Goal: Task Accomplishment & Management: Use online tool/utility

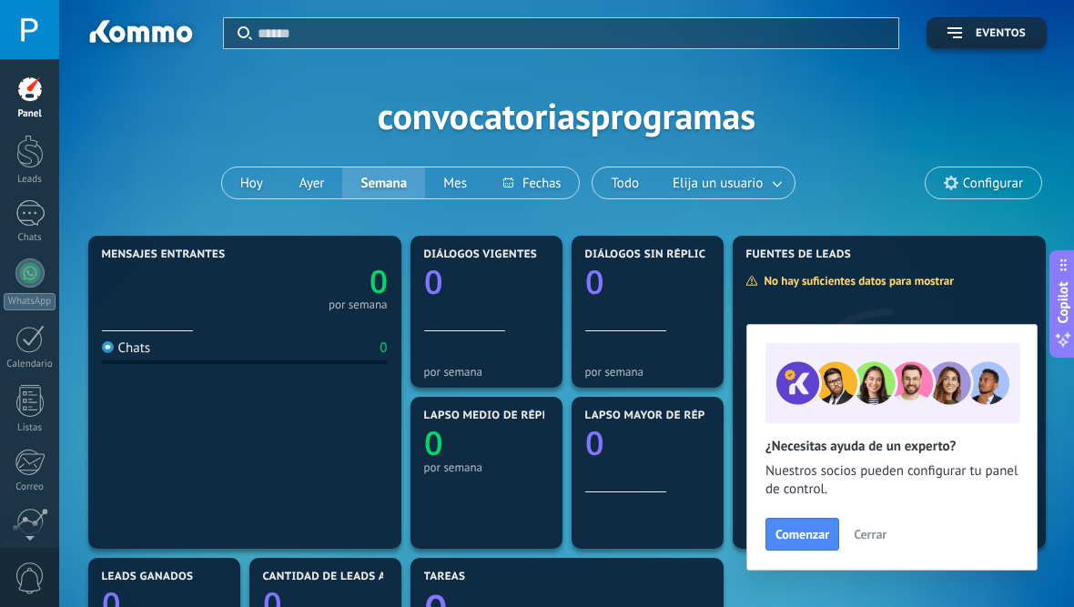
click at [38, 76] on div at bounding box center [29, 89] width 27 height 27
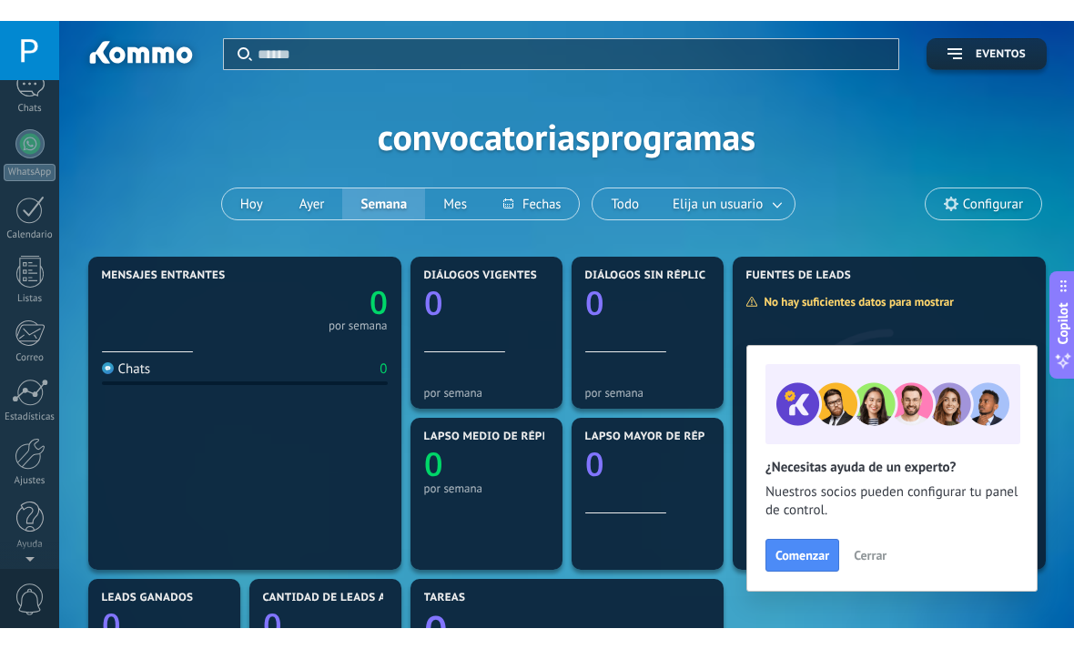
scroll to position [150, 0]
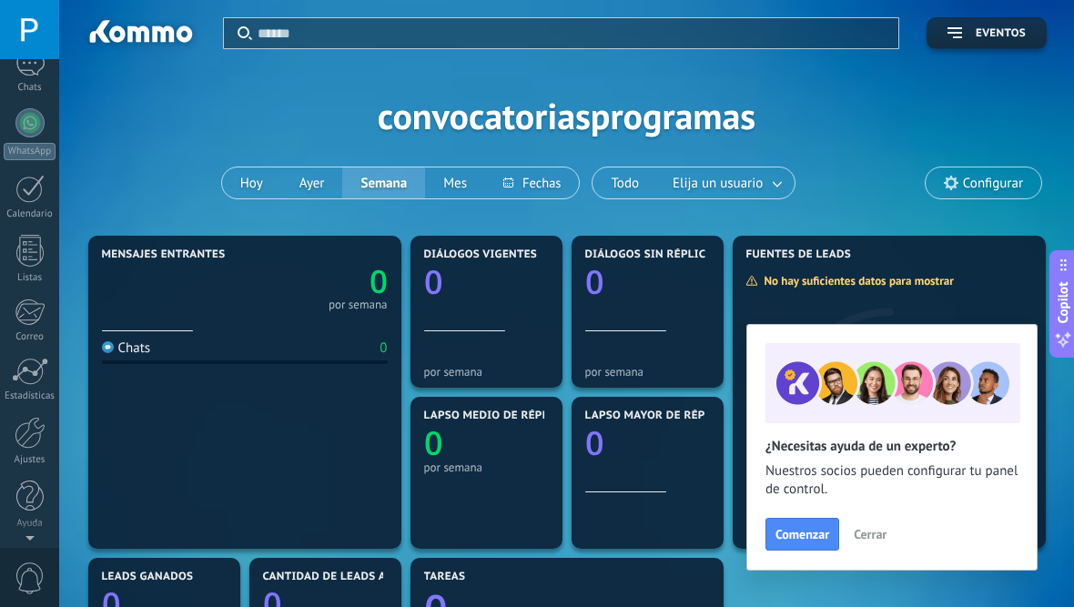
click at [15, 553] on div "0" at bounding box center [29, 577] width 59 height 60
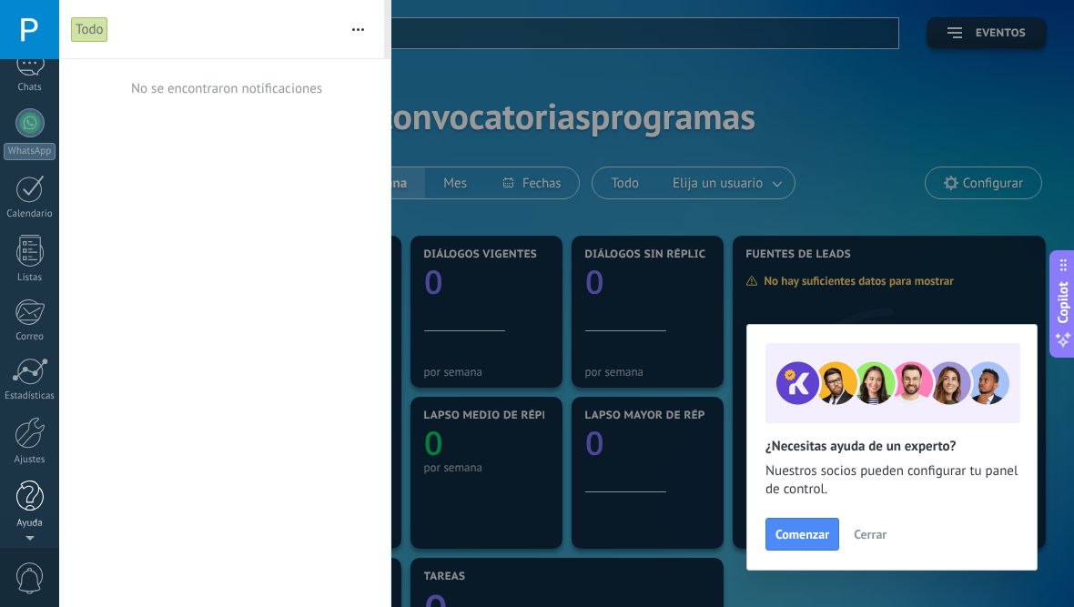
click at [25, 511] on div at bounding box center [29, 497] width 27 height 32
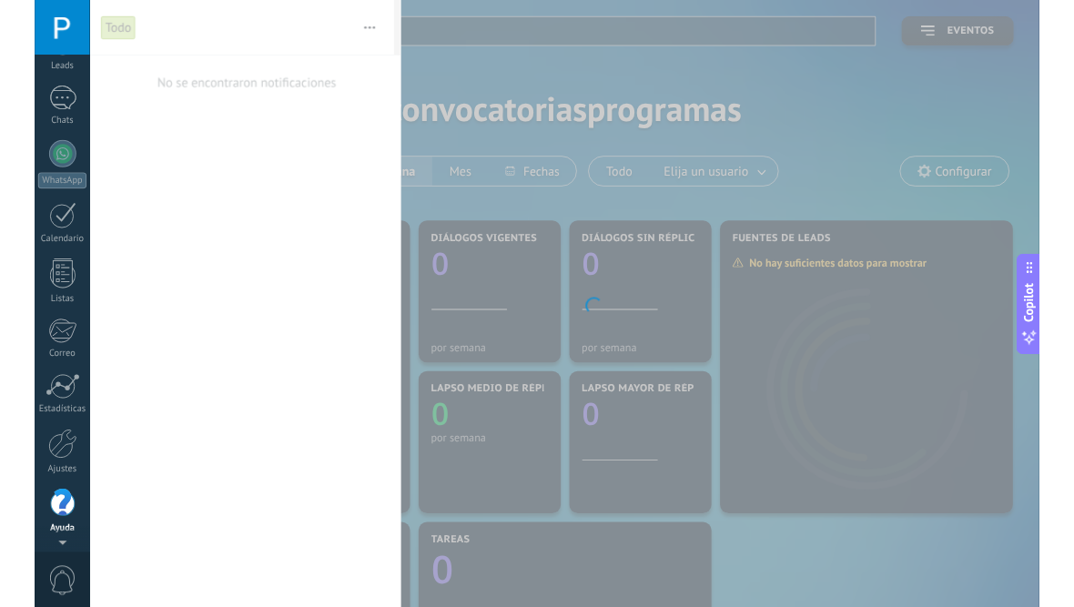
scroll to position [108, 0]
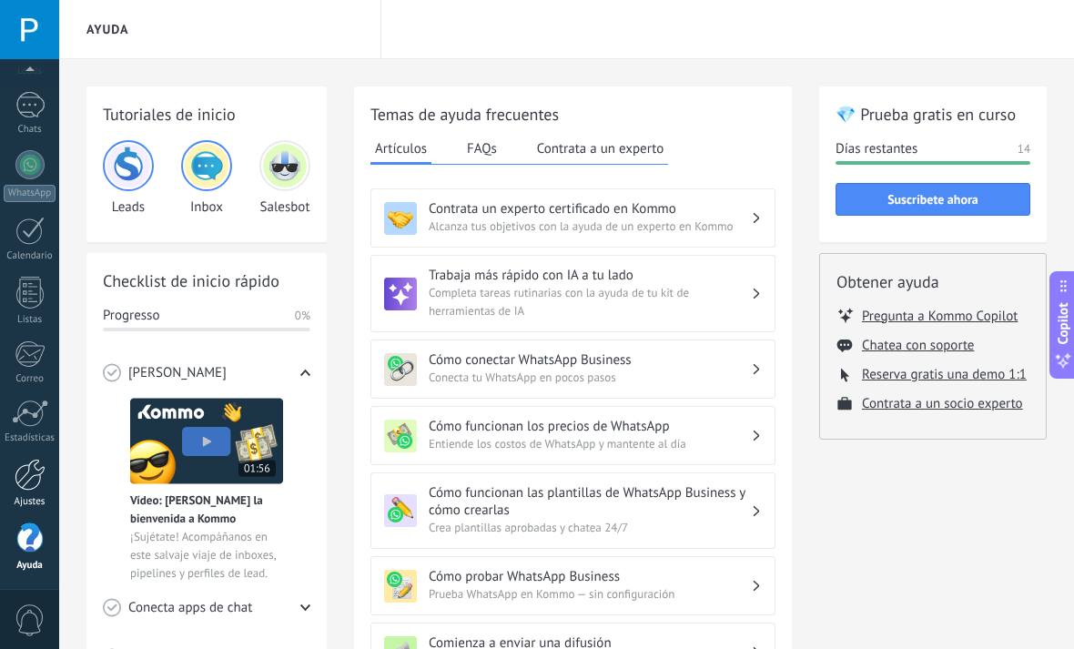
click at [24, 484] on div at bounding box center [30, 475] width 31 height 32
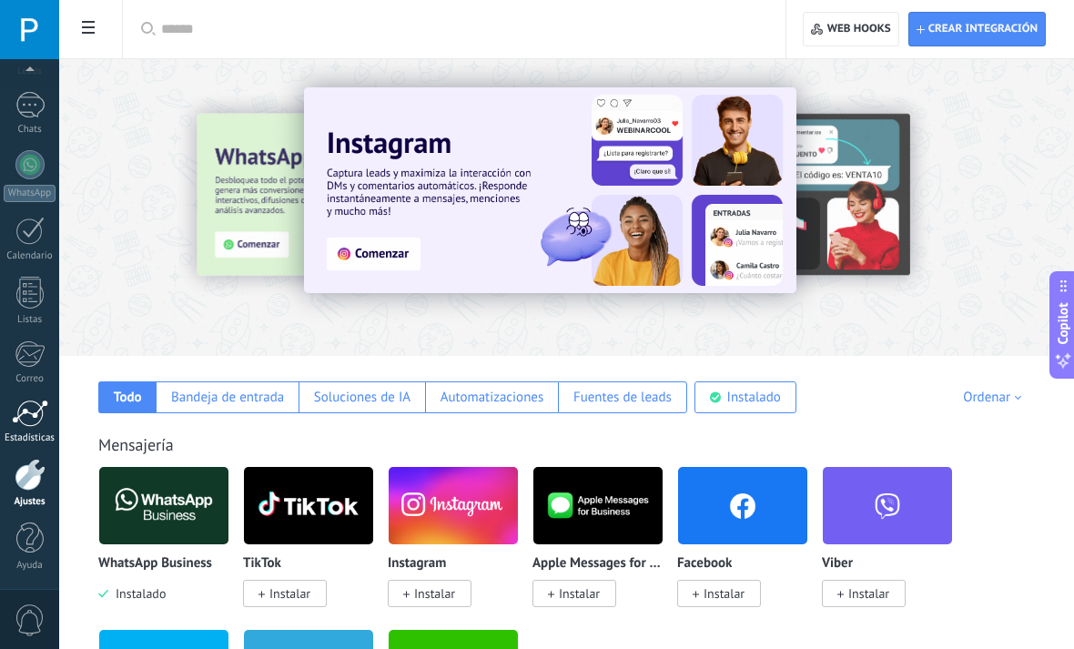
click at [29, 438] on div "Estadísticas" at bounding box center [30, 438] width 53 height 12
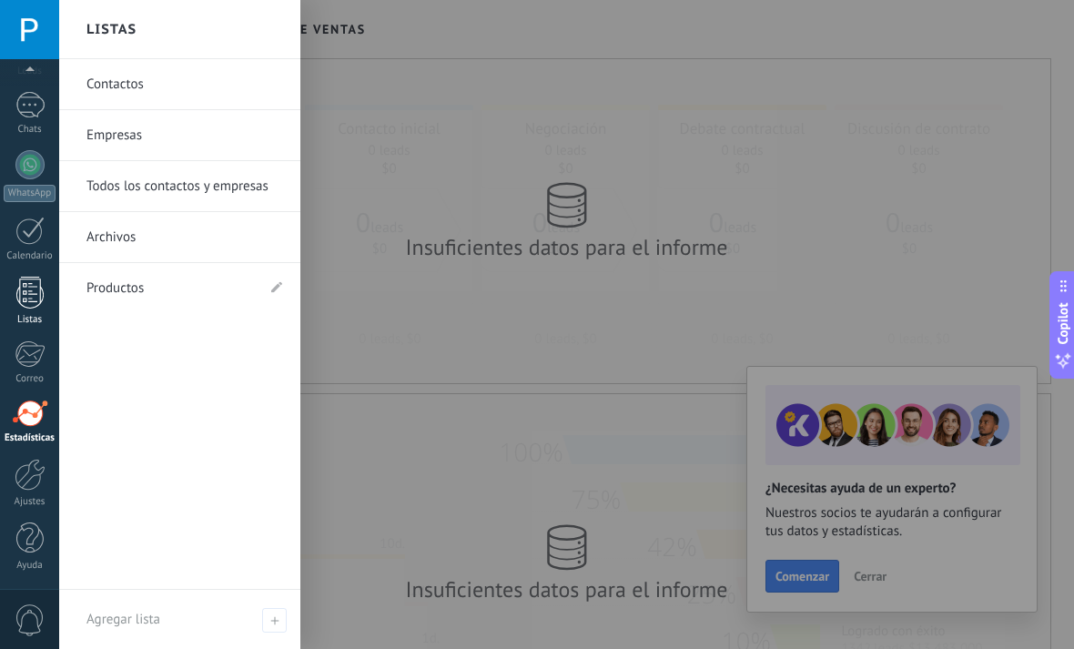
click at [25, 320] on div "Listas" at bounding box center [30, 320] width 53 height 12
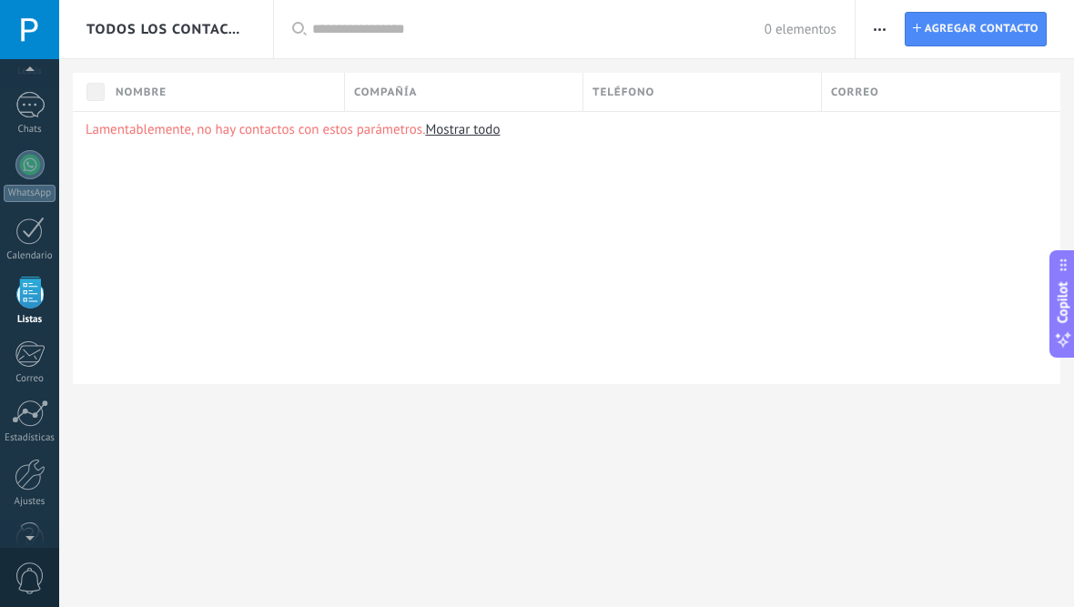
scroll to position [113, 0]
click at [23, 234] on div at bounding box center [29, 226] width 29 height 28
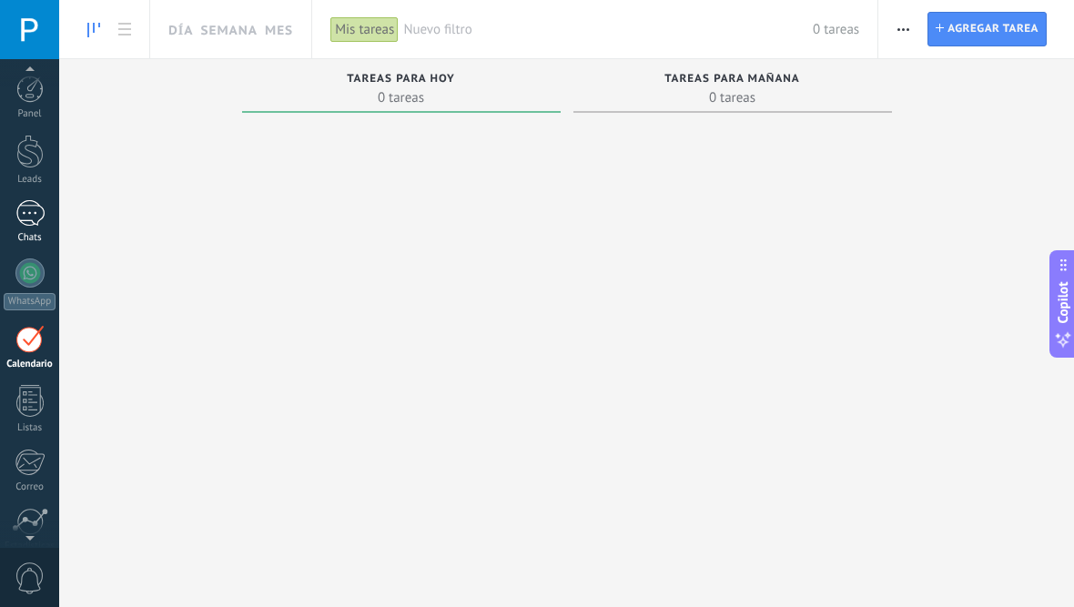
click at [24, 220] on div at bounding box center [29, 213] width 29 height 26
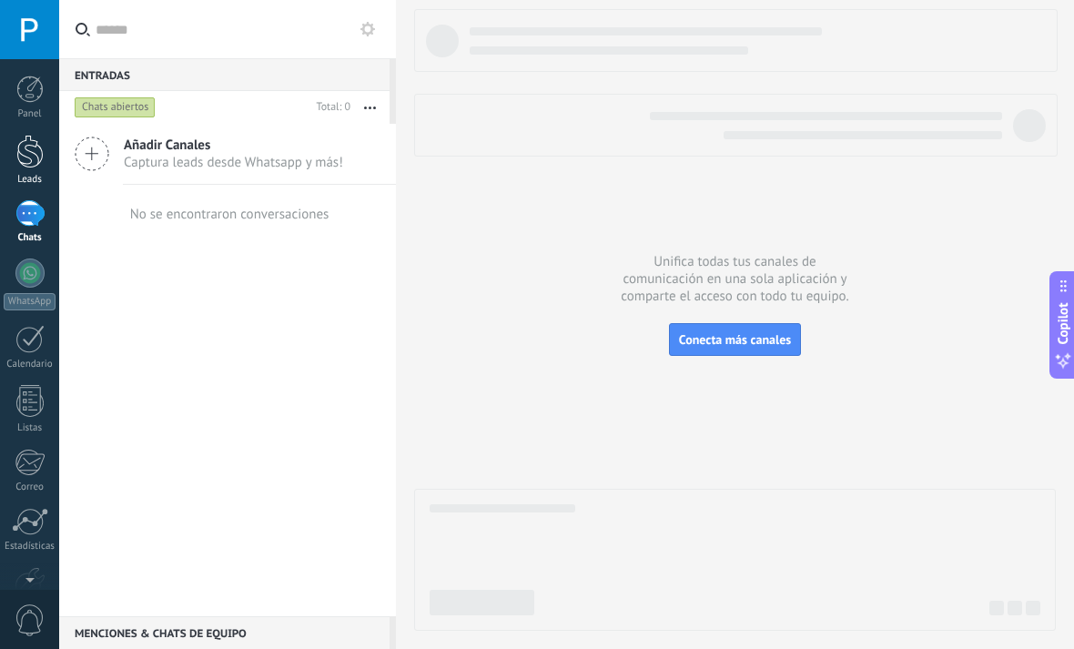
click at [22, 158] on div at bounding box center [29, 152] width 27 height 34
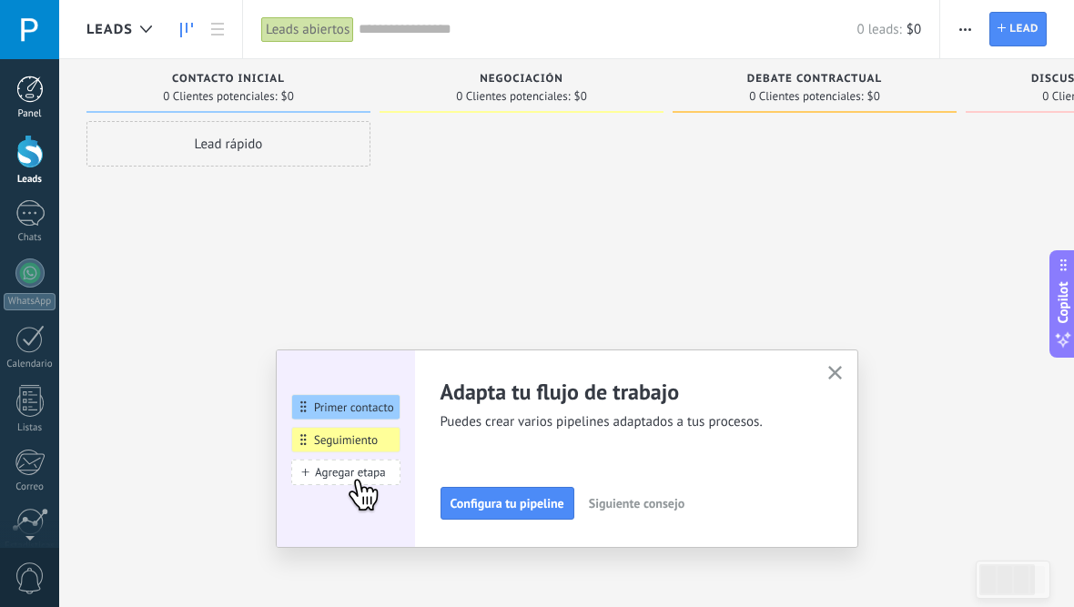
click at [32, 97] on div at bounding box center [29, 89] width 27 height 27
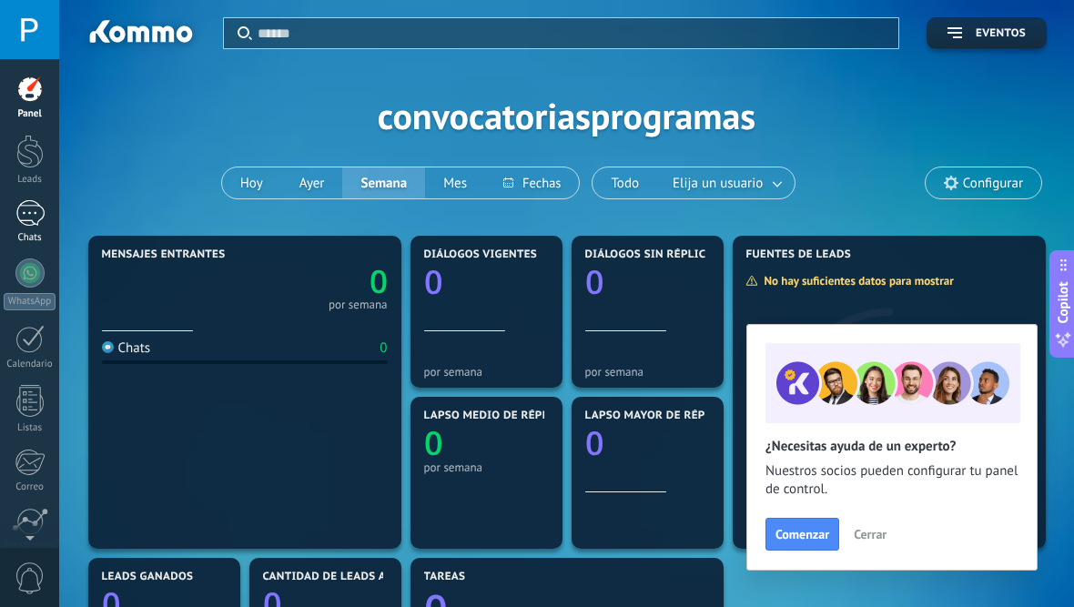
click at [29, 237] on div "Chats" at bounding box center [30, 238] width 53 height 12
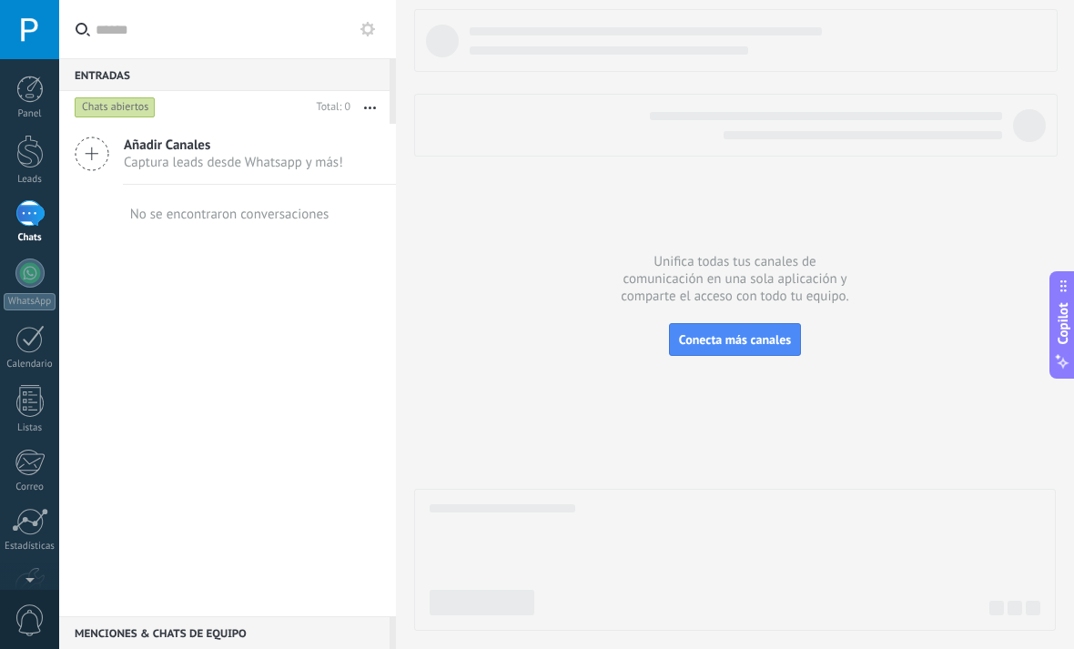
click at [121, 157] on div "Añadir Canales Captura leads desde Whatsapp y más!" at bounding box center [227, 154] width 337 height 61
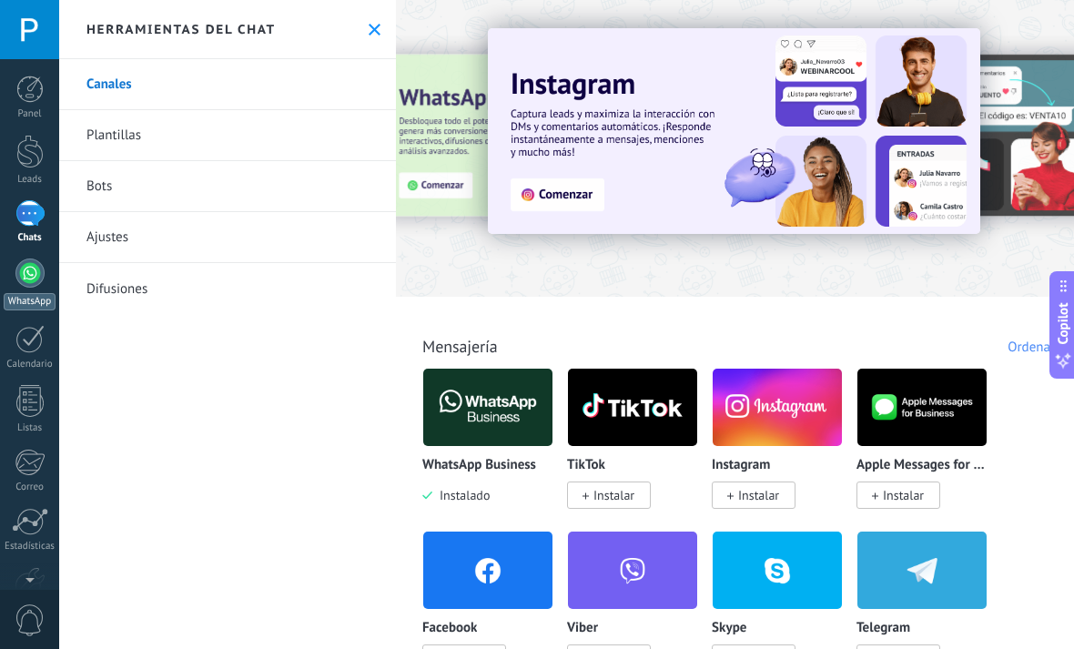
click at [23, 287] on link "WhatsApp" at bounding box center [29, 285] width 59 height 52
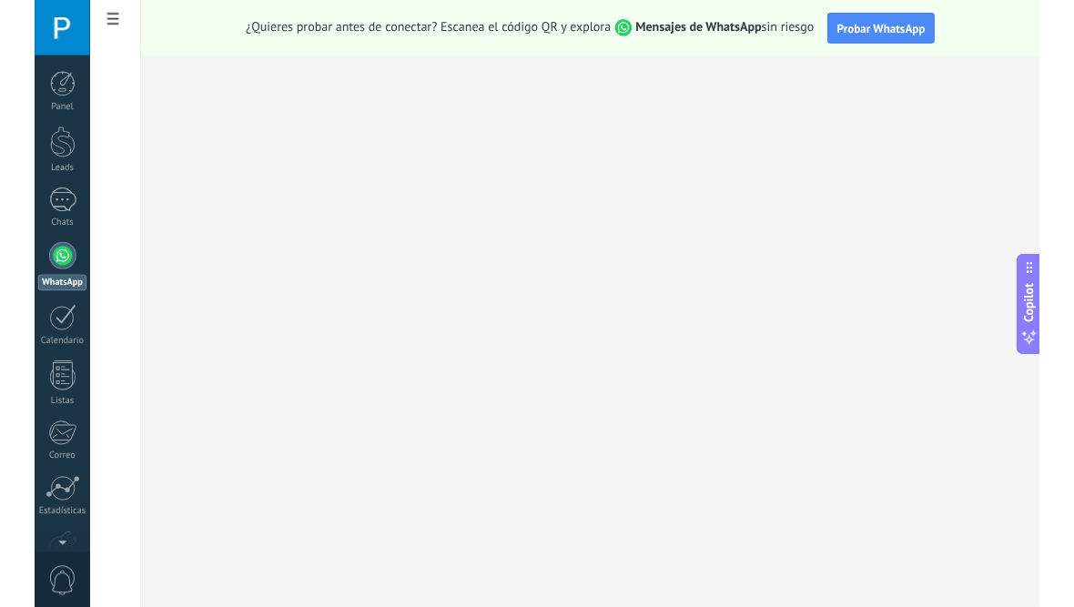
scroll to position [57, 0]
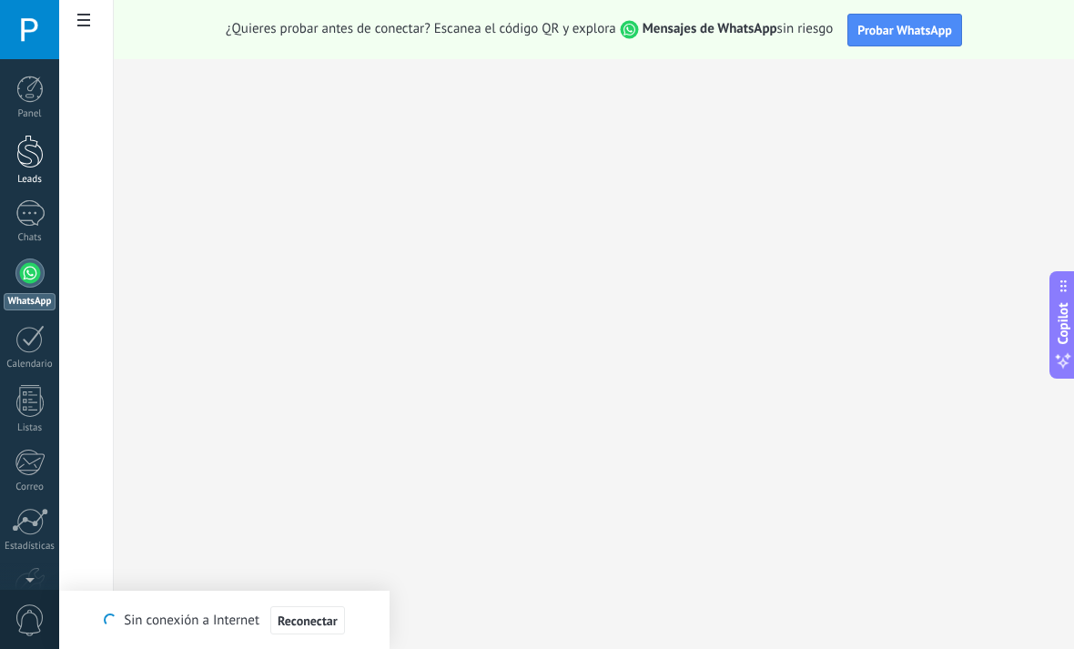
click at [34, 157] on div at bounding box center [29, 152] width 27 height 34
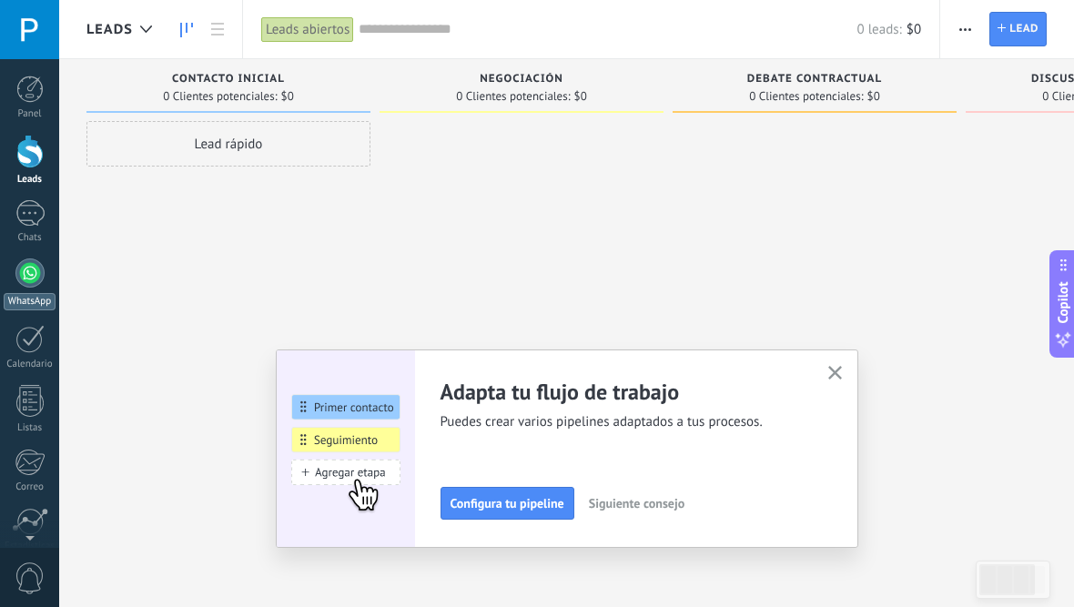
click at [36, 285] on div at bounding box center [29, 273] width 29 height 29
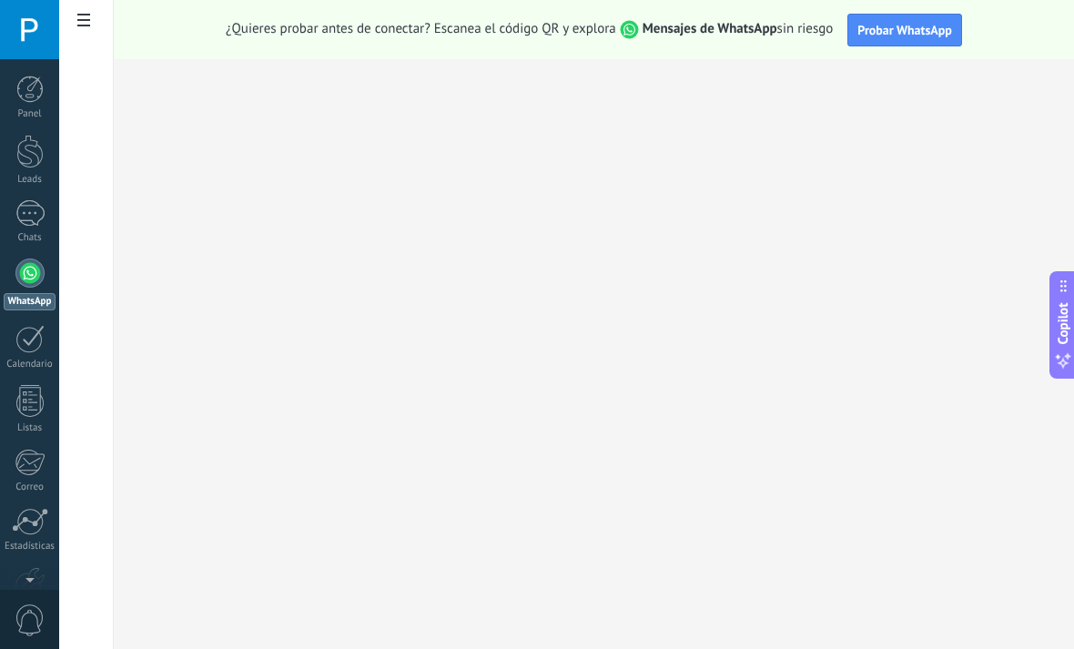
click at [34, 281] on div at bounding box center [29, 273] width 29 height 29
click at [33, 285] on div at bounding box center [29, 273] width 29 height 29
click at [26, 269] on div at bounding box center [29, 273] width 29 height 29
click at [27, 280] on div at bounding box center [29, 273] width 29 height 29
click at [25, 274] on div at bounding box center [29, 273] width 29 height 29
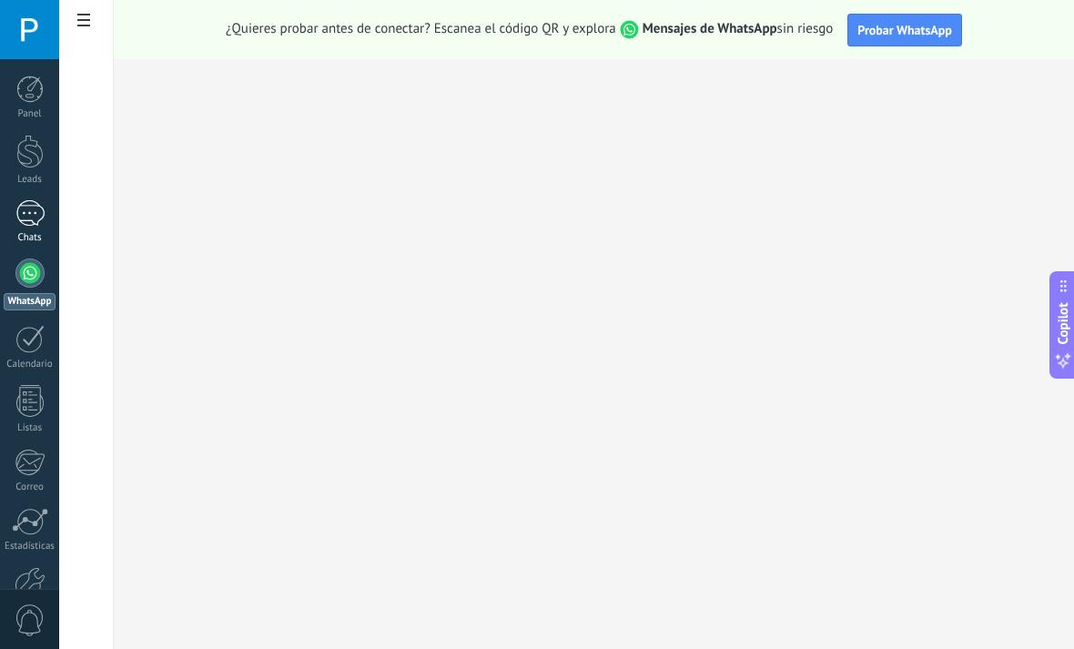
click at [24, 214] on div at bounding box center [29, 213] width 29 height 26
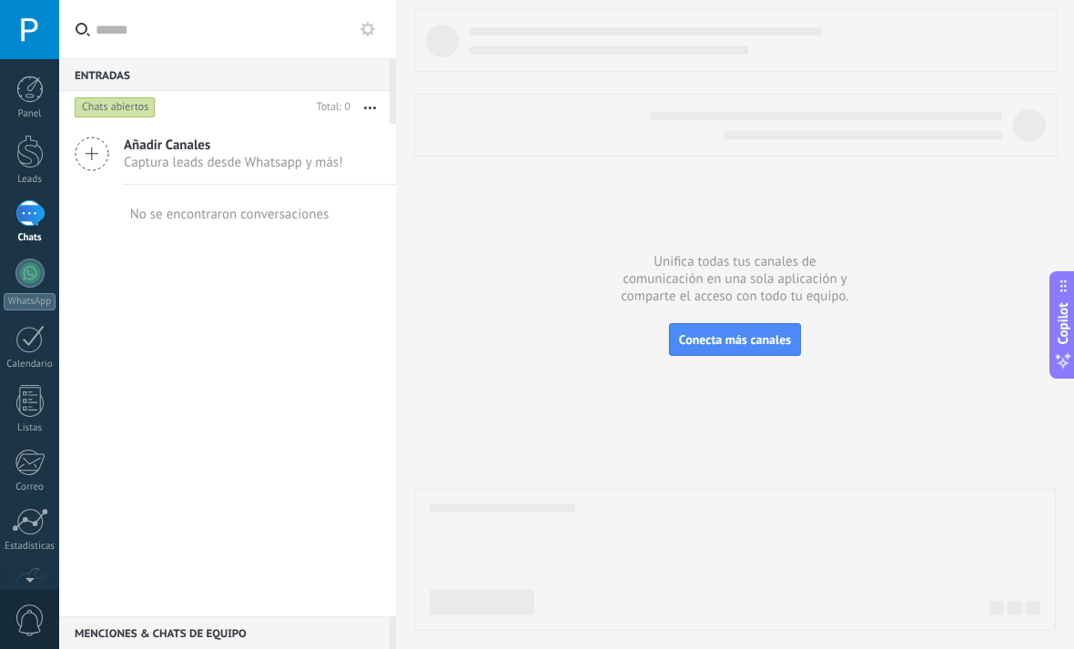
click at [244, 147] on span "Añadir Canales" at bounding box center [233, 145] width 219 height 17
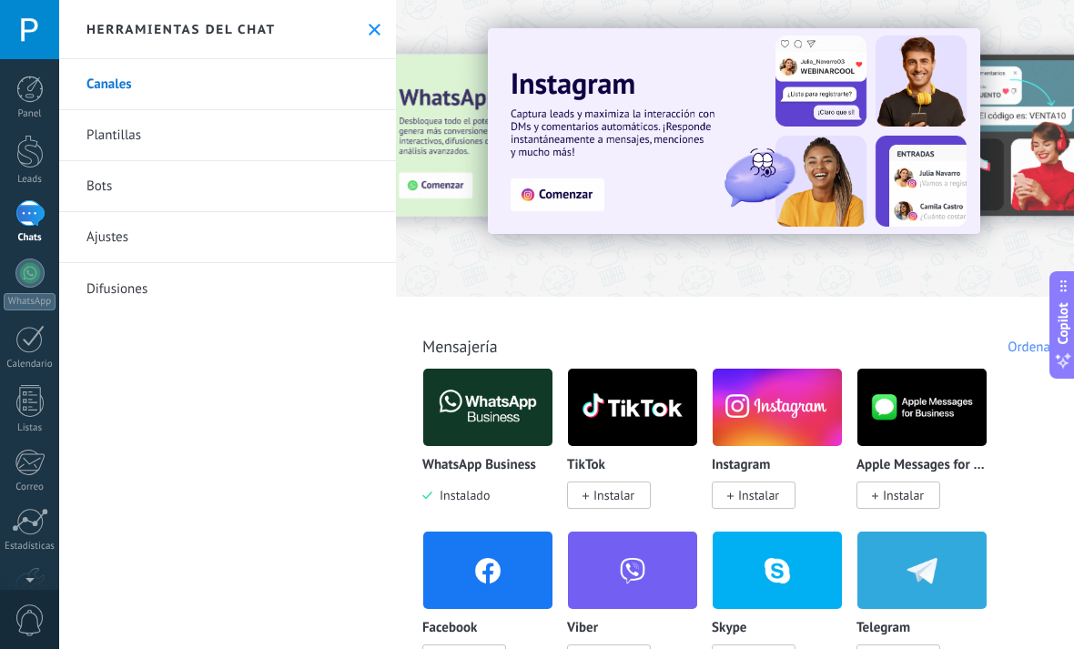
click at [112, 184] on link "Bots" at bounding box center [227, 186] width 337 height 51
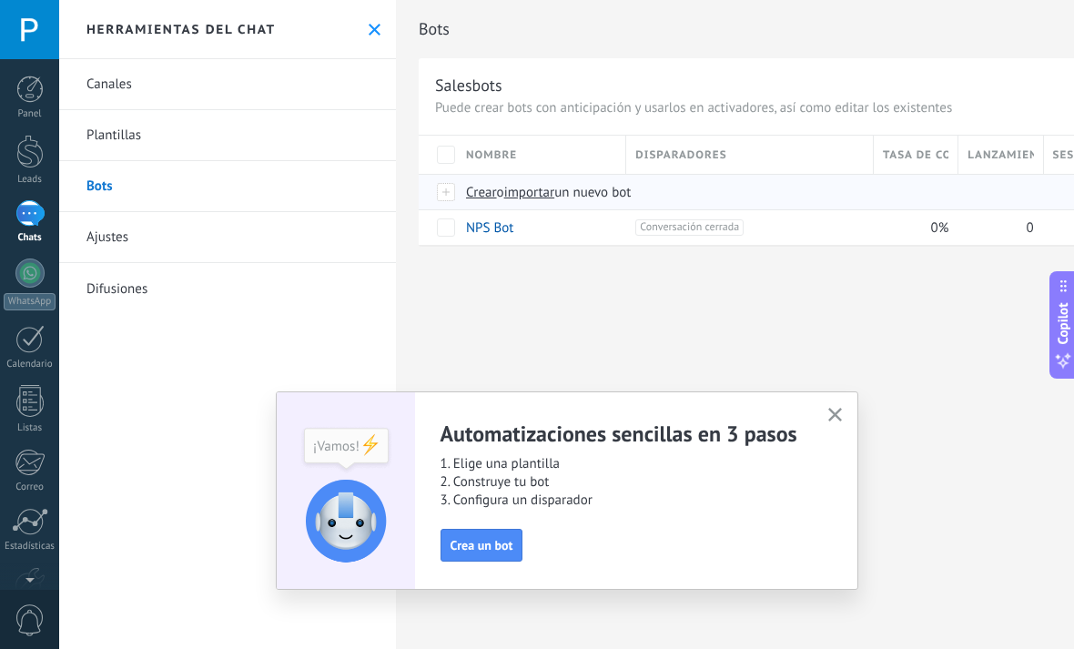
click at [483, 193] on span "Crear" at bounding box center [481, 192] width 31 height 17
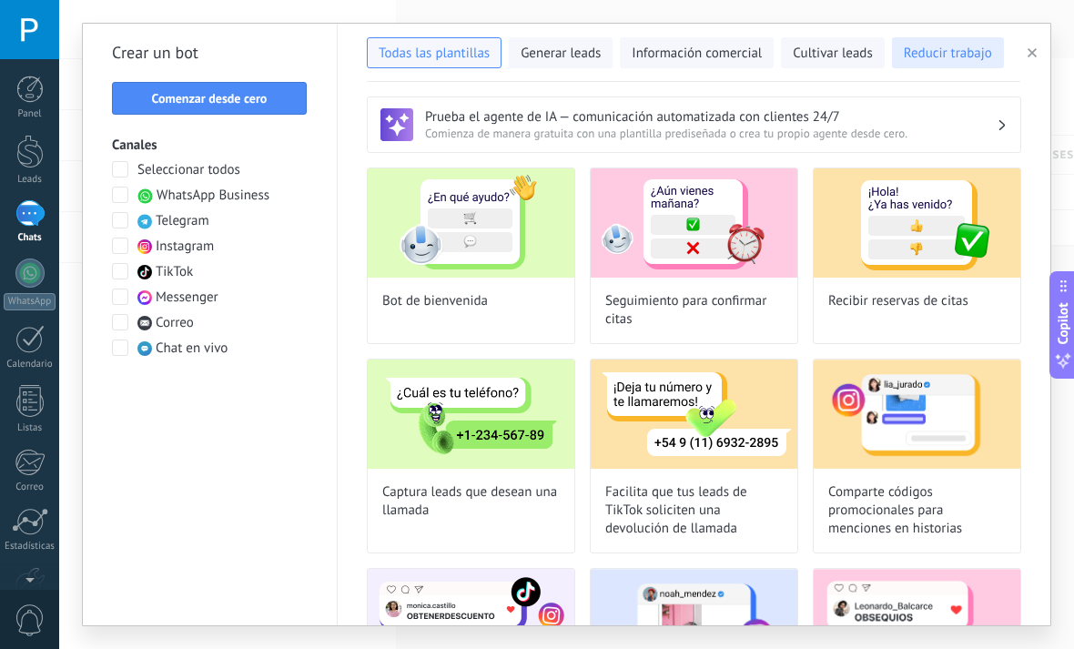
click at [925, 62] on span "Reducir trabajo" at bounding box center [948, 54] width 88 height 18
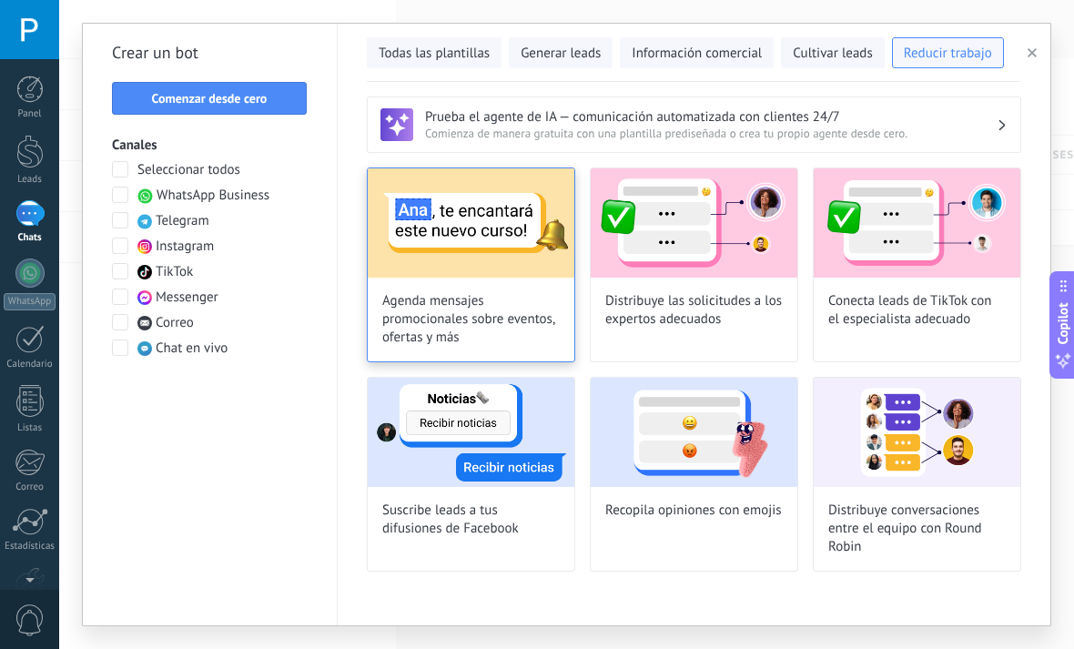
click at [449, 342] on span "Agenda mensajes promocionales sobre eventos, ofertas y más" at bounding box center [471, 319] width 178 height 55
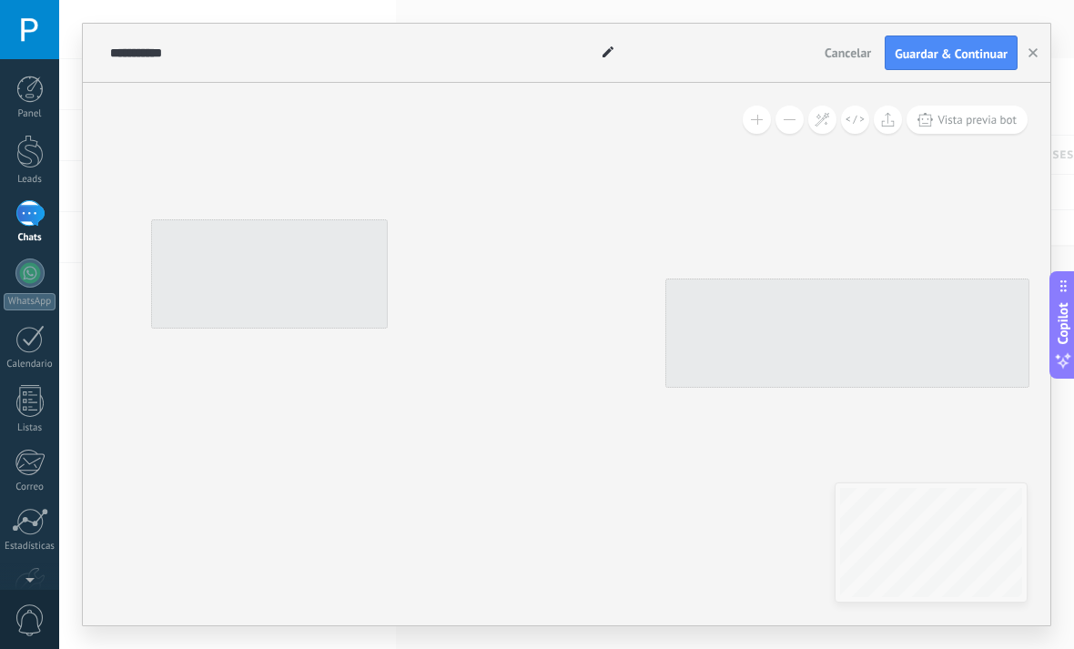
type input "**********"
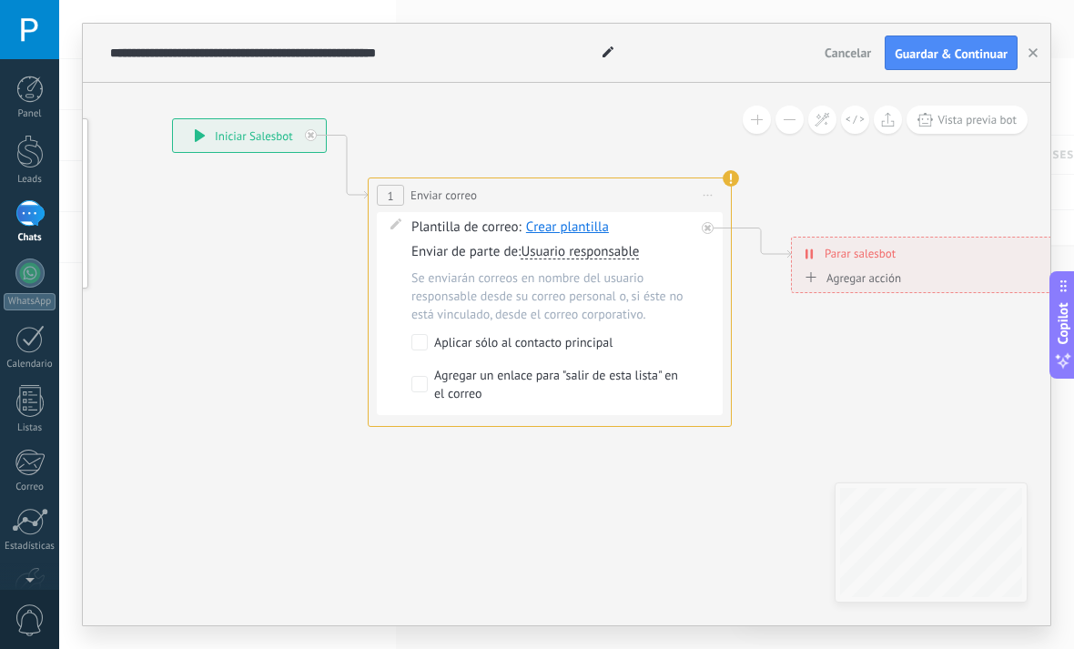
click at [854, 53] on span "Cancelar" at bounding box center [848, 53] width 46 height 16
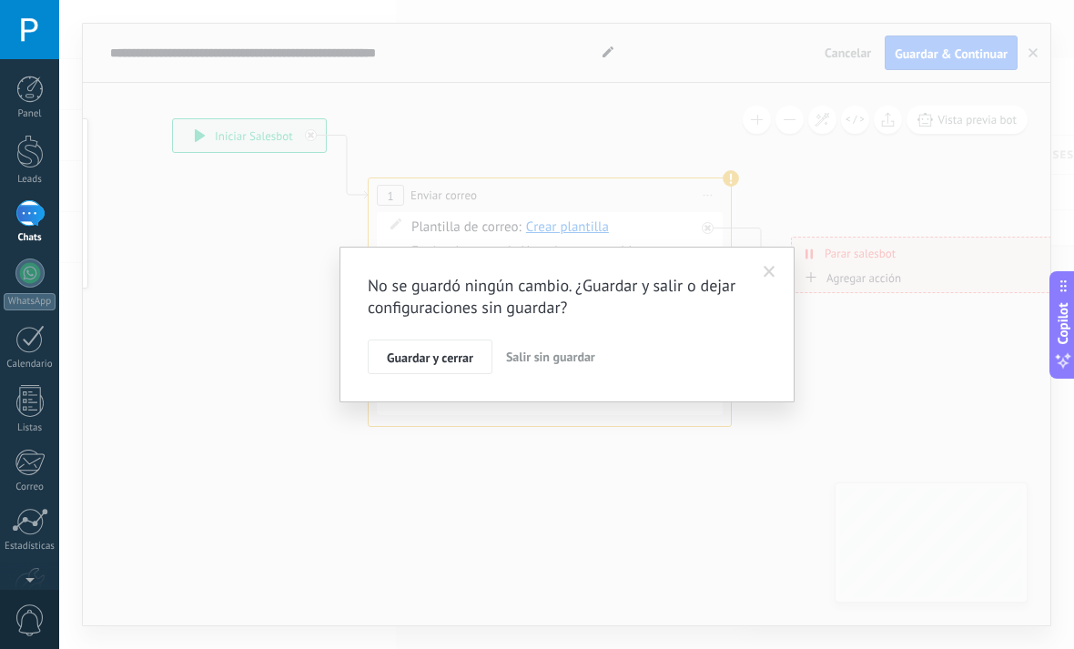
click at [571, 353] on span "Salir sin guardar" at bounding box center [550, 357] width 89 height 16
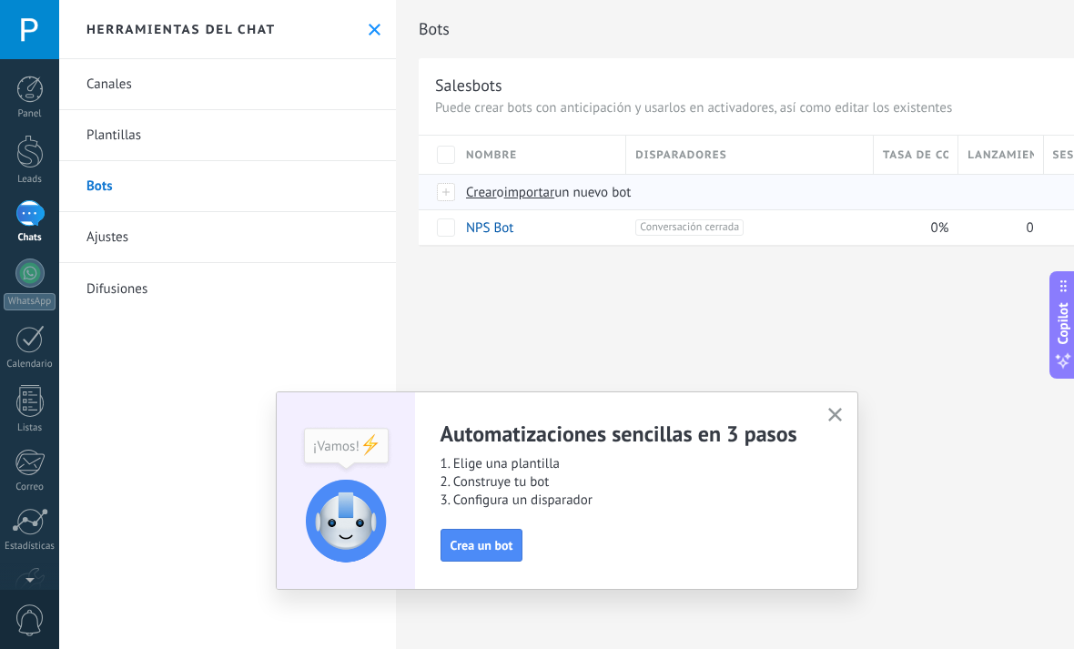
click at [477, 198] on span "Crear" at bounding box center [481, 192] width 31 height 17
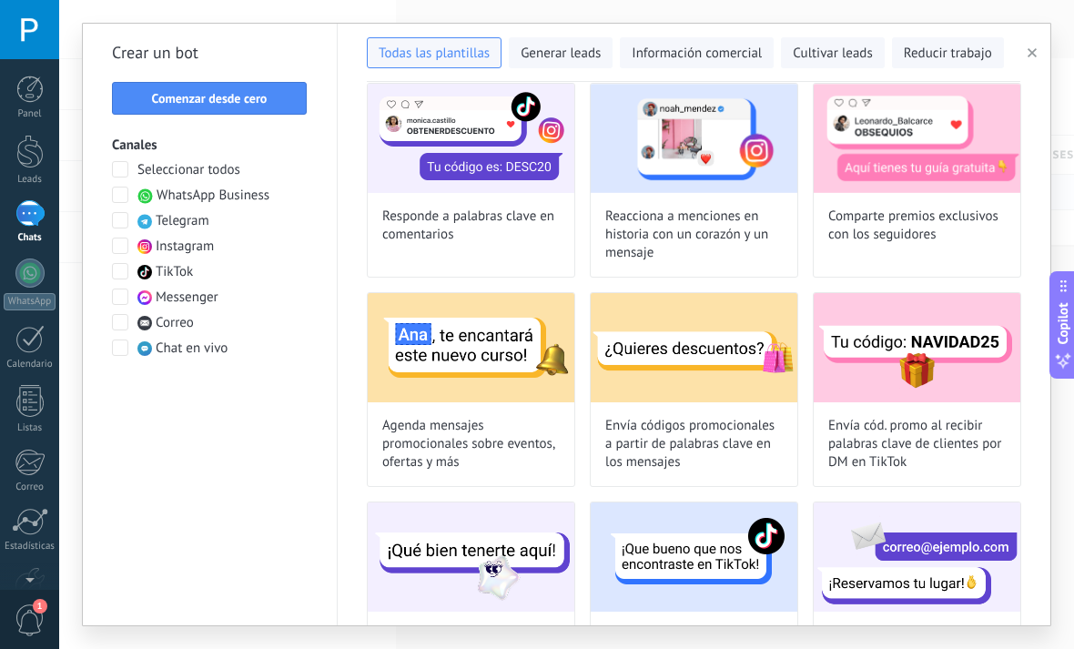
scroll to position [486, 0]
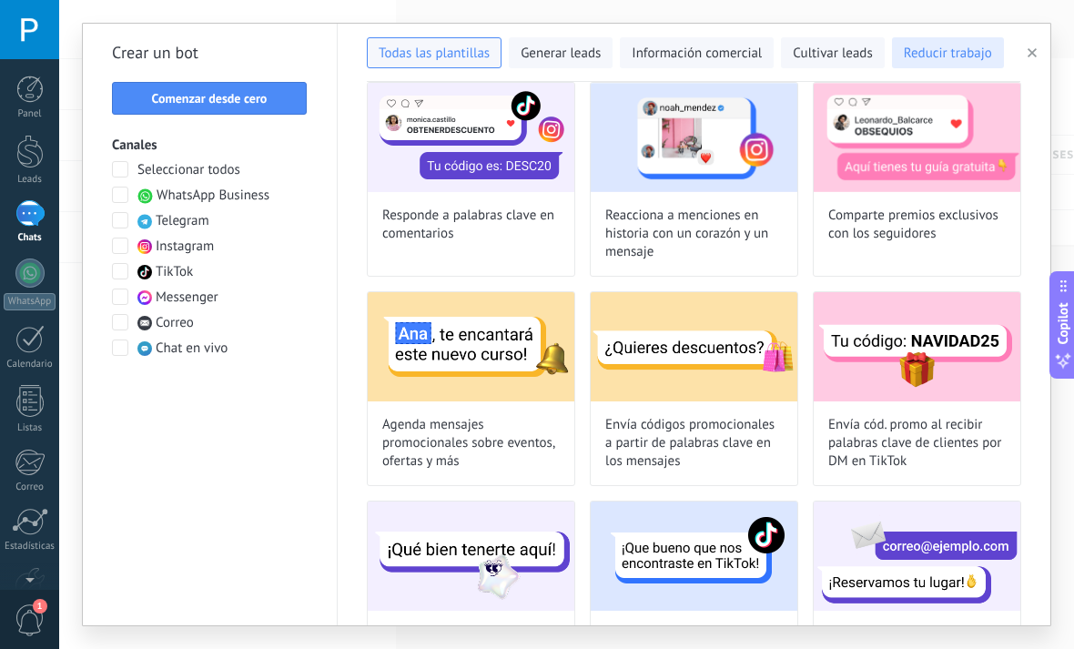
click at [934, 56] on span "Reducir trabajo" at bounding box center [948, 54] width 88 height 18
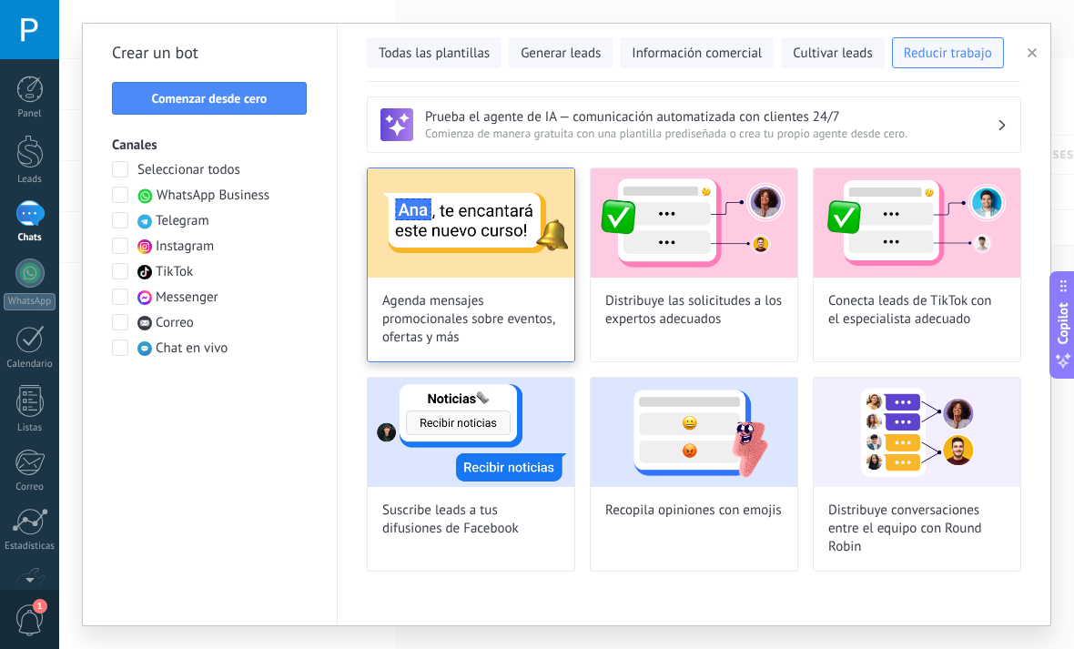
click at [438, 276] on img at bounding box center [471, 222] width 207 height 109
type input "**********"
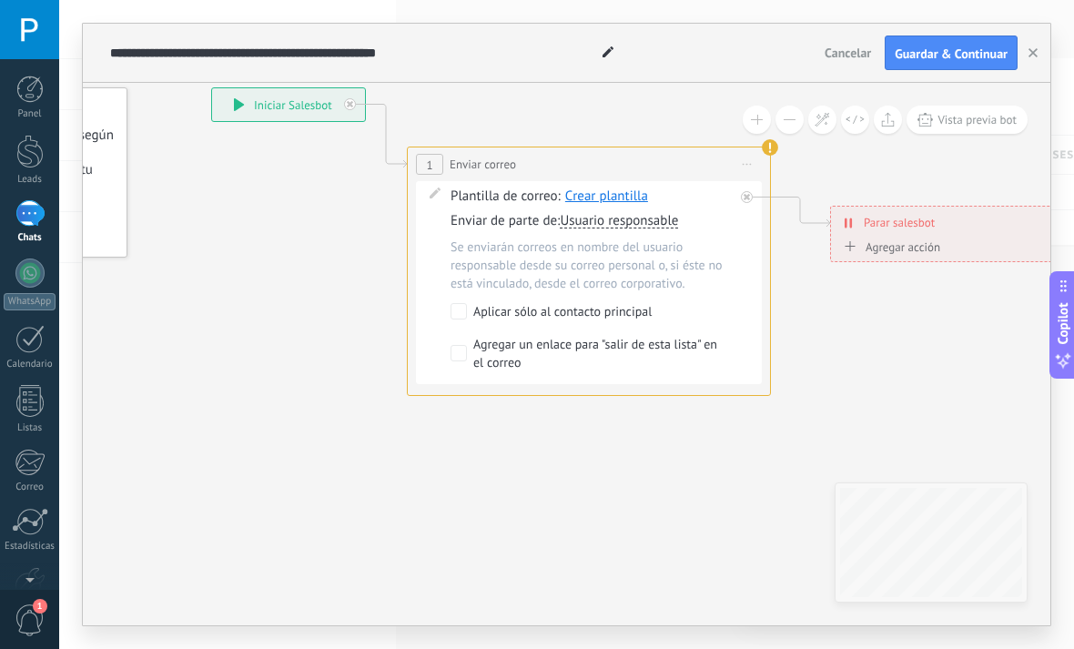
click at [852, 57] on span "Cancelar" at bounding box center [848, 53] width 46 height 16
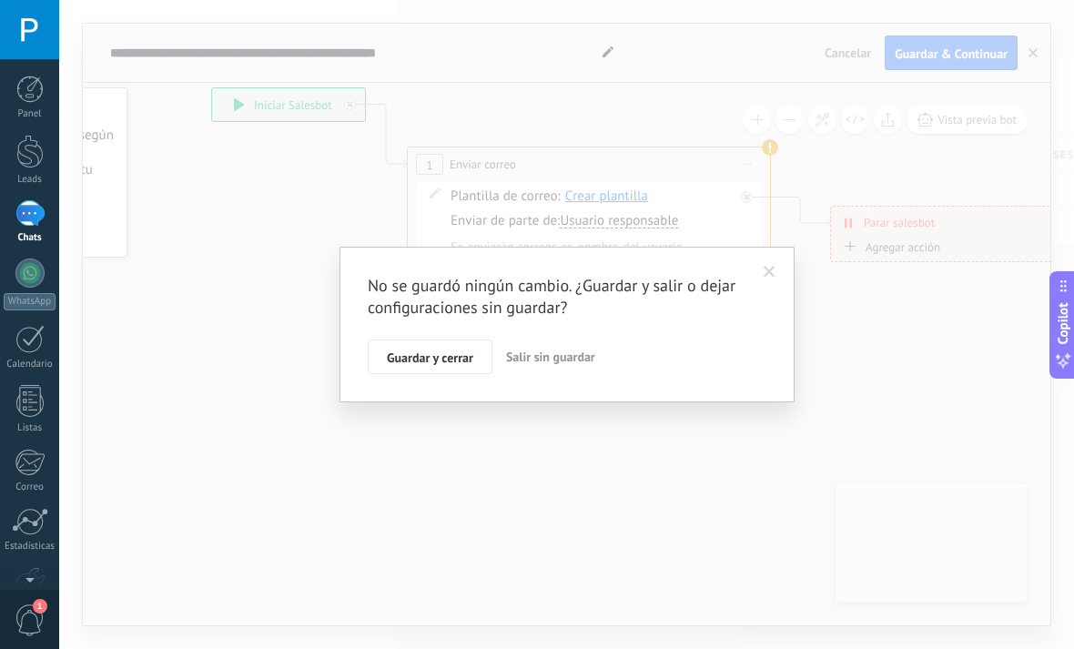
click at [581, 357] on span "Salir sin guardar" at bounding box center [550, 357] width 89 height 16
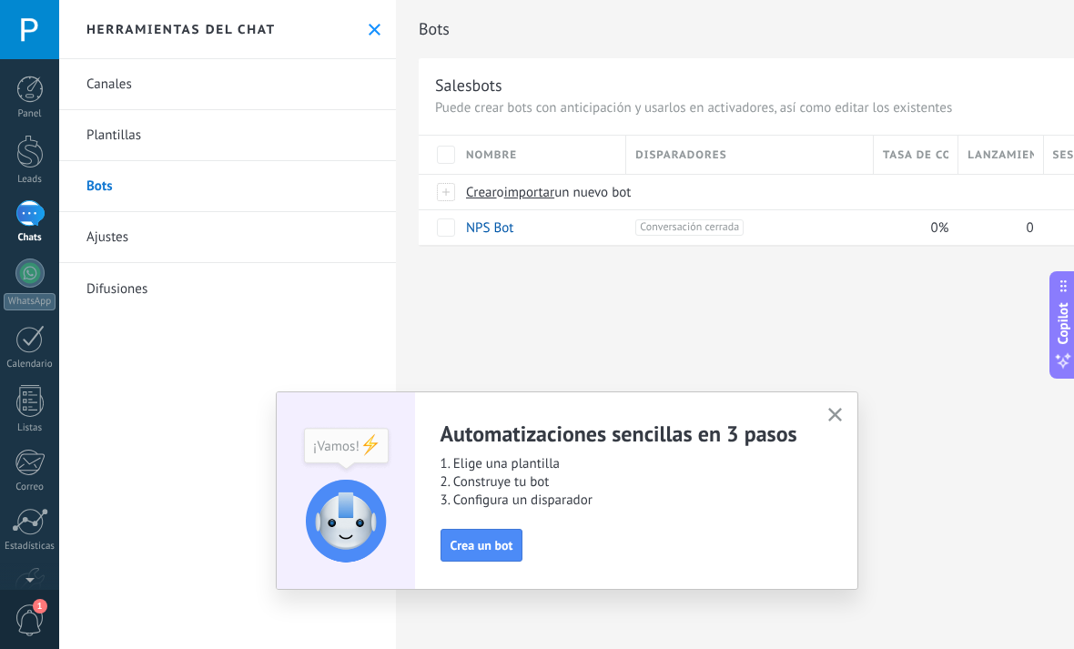
click at [845, 413] on button "button" at bounding box center [835, 415] width 23 height 25
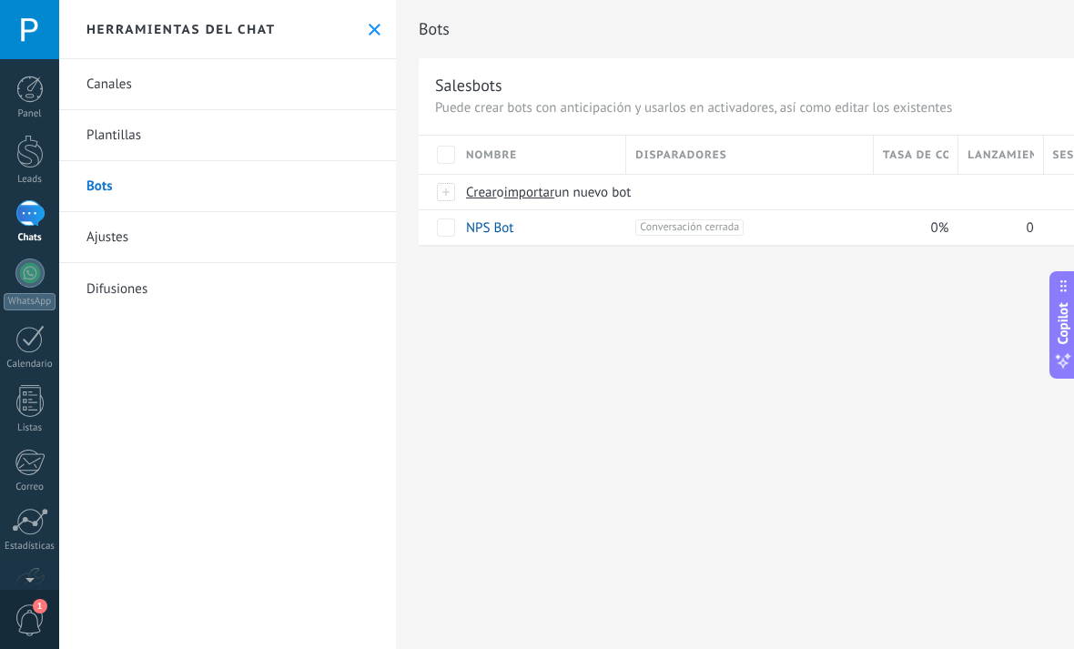
click at [119, 130] on link "Plantillas" at bounding box center [227, 135] width 337 height 51
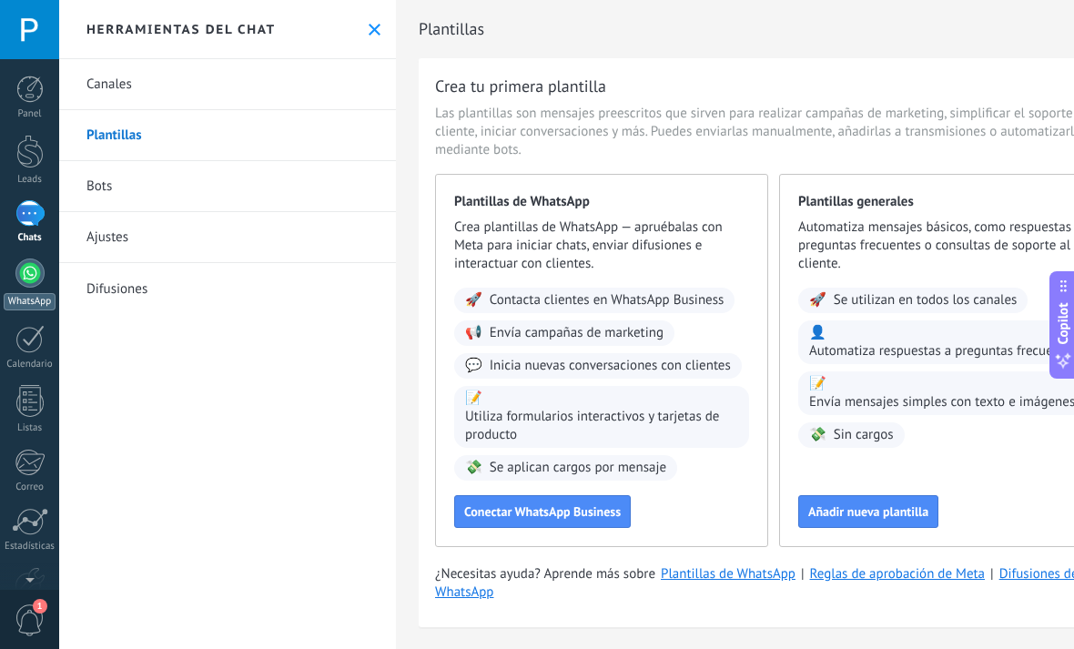
click at [32, 262] on div at bounding box center [29, 273] width 29 height 29
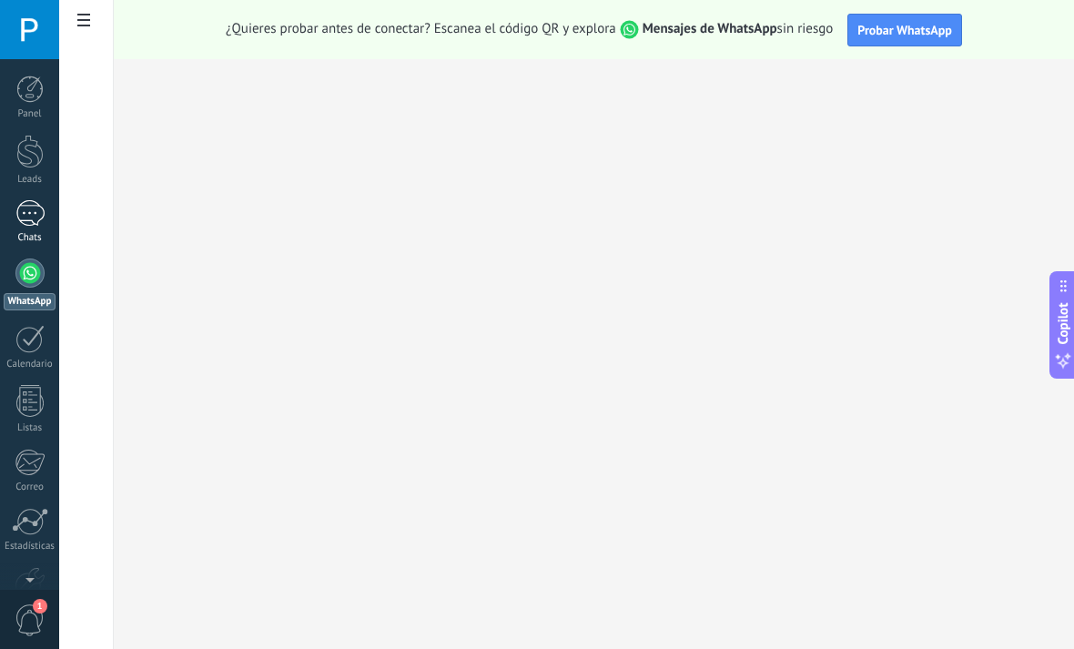
click at [36, 219] on div at bounding box center [29, 213] width 29 height 26
